Goal: Check status

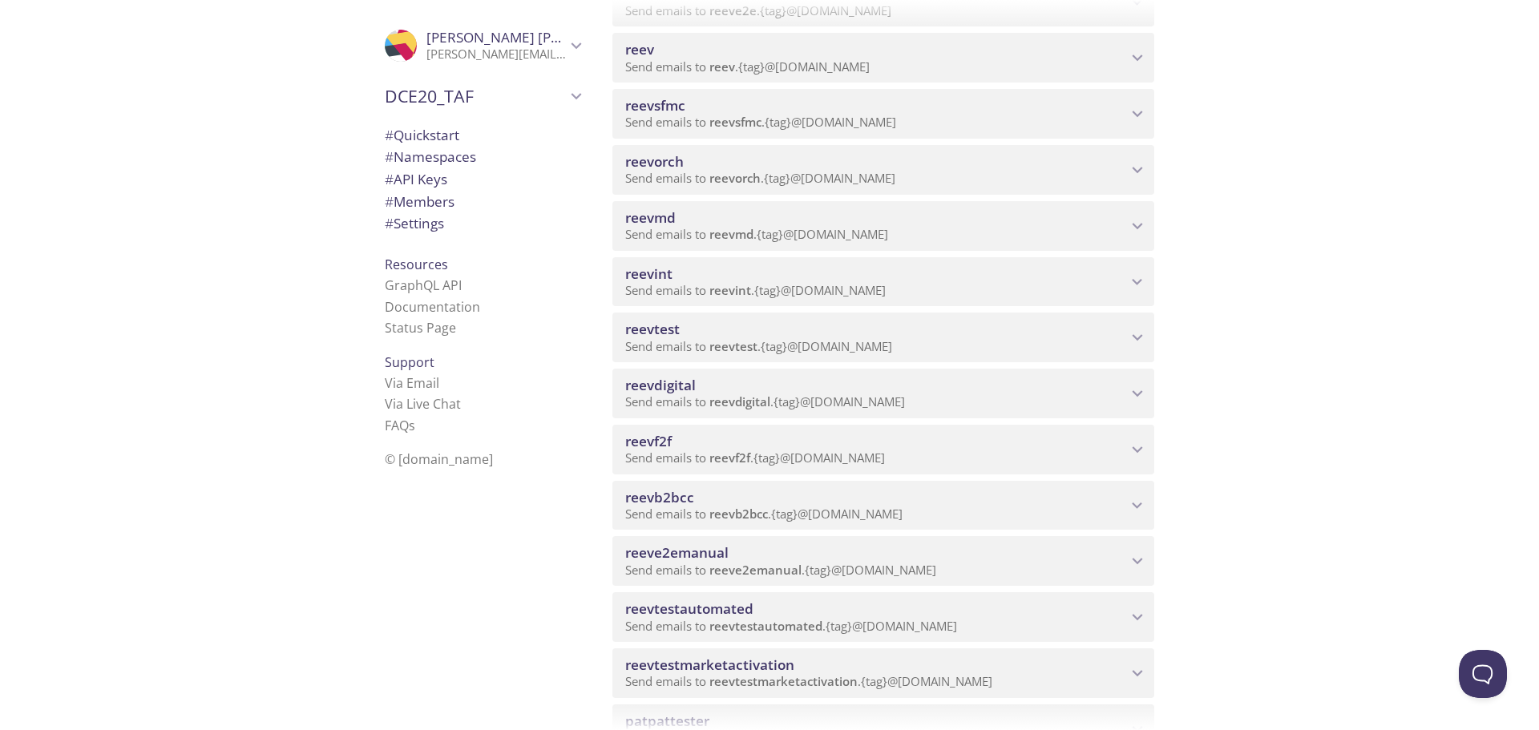
scroll to position [481, 0]
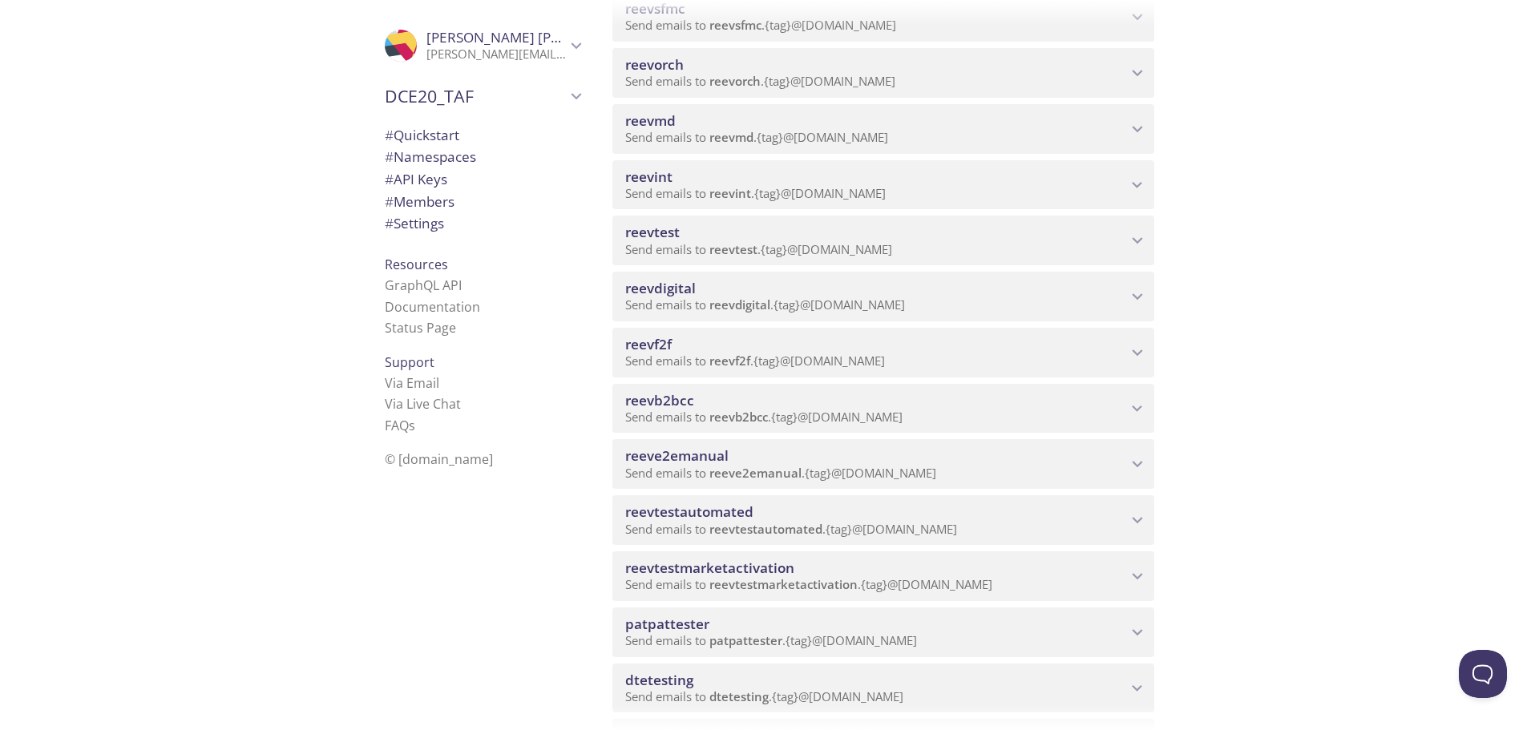
click at [730, 469] on span "reeve2emanual" at bounding box center [755, 473] width 92 height 16
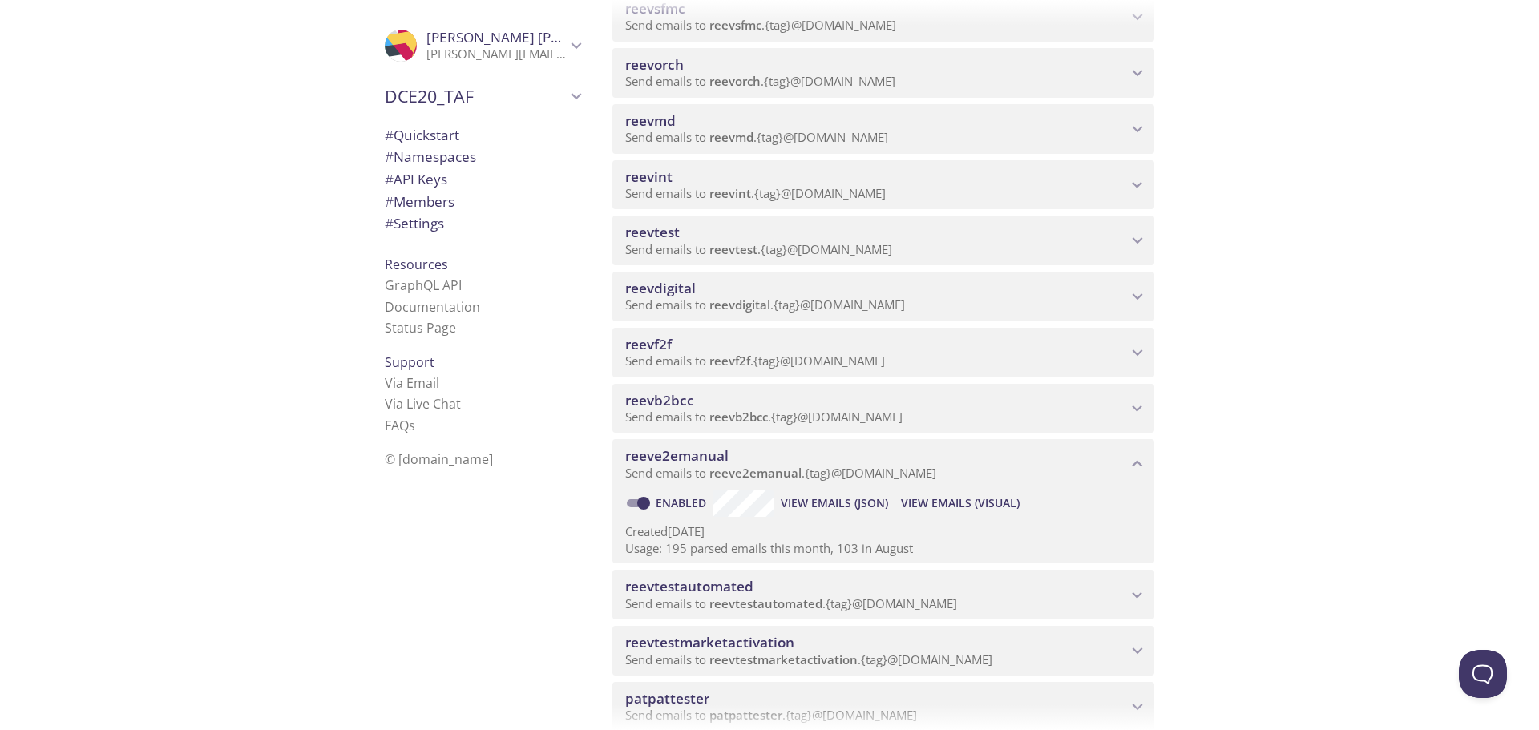
click at [964, 499] on span "View Emails (Visual)" at bounding box center [960, 503] width 119 height 19
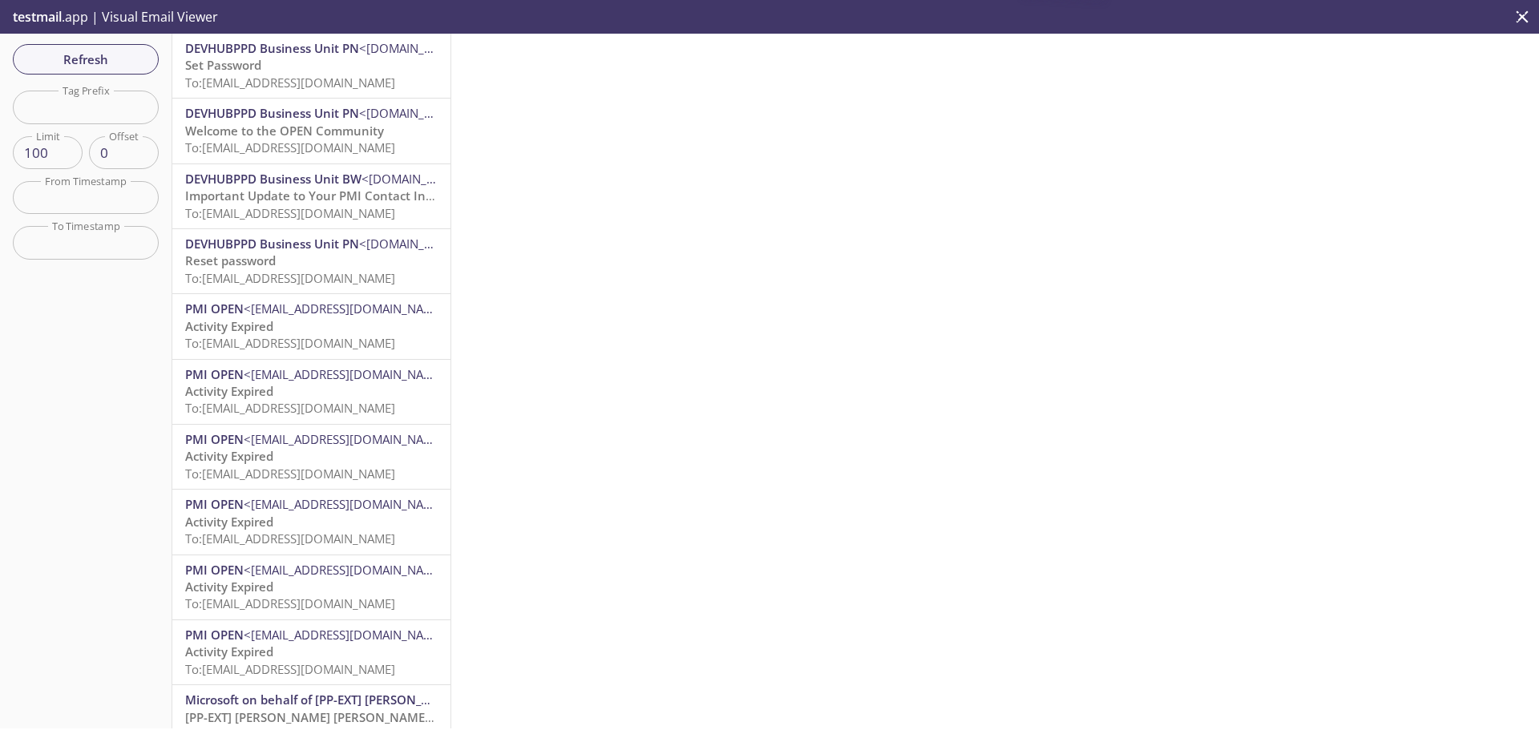
click at [91, 107] on input "text" at bounding box center [86, 107] width 146 height 33
type input "pn24"
